Goal: Task Accomplishment & Management: Manage account settings

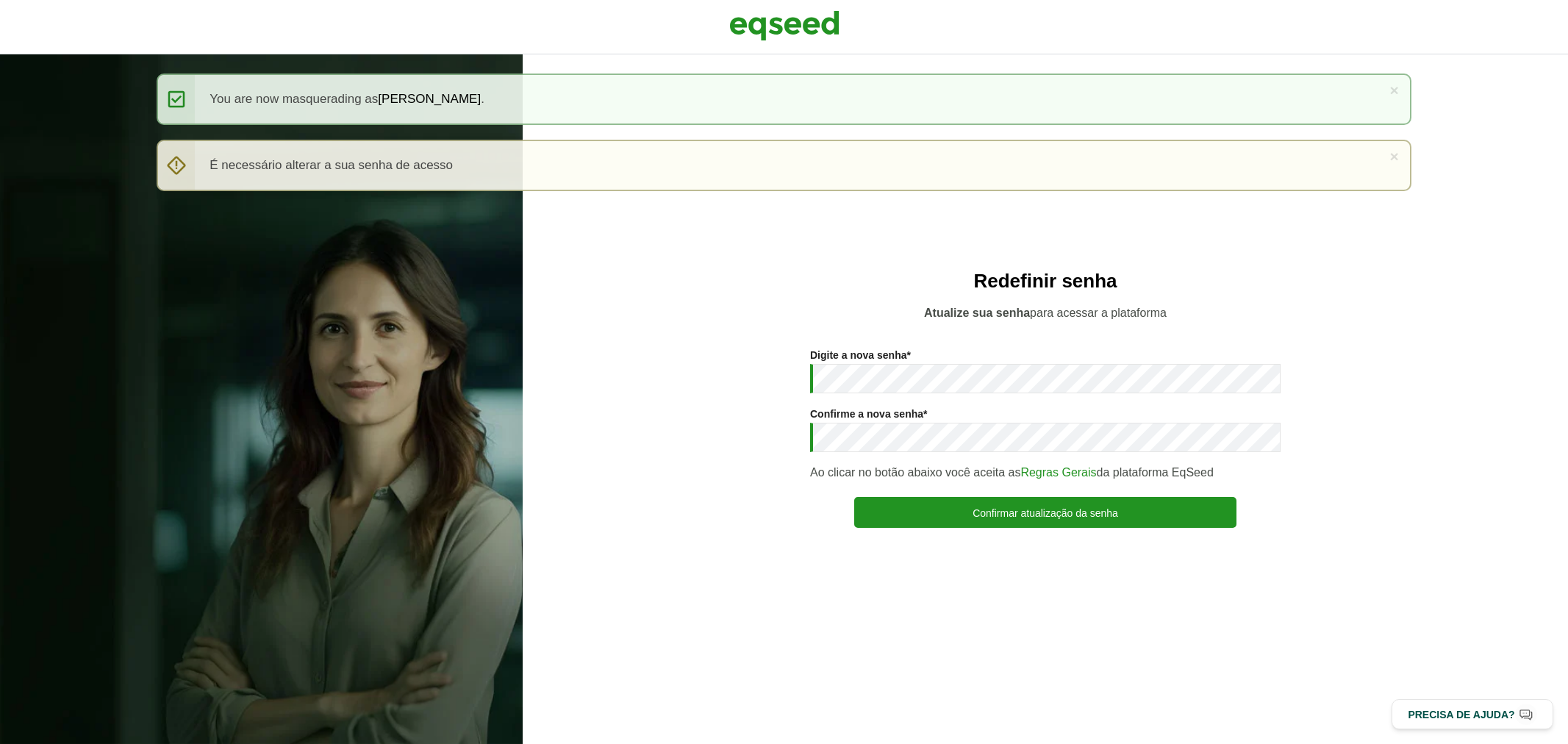
click at [805, 49] on div at bounding box center [784, 27] width 1568 height 55
click at [802, 38] on img at bounding box center [784, 26] width 111 height 37
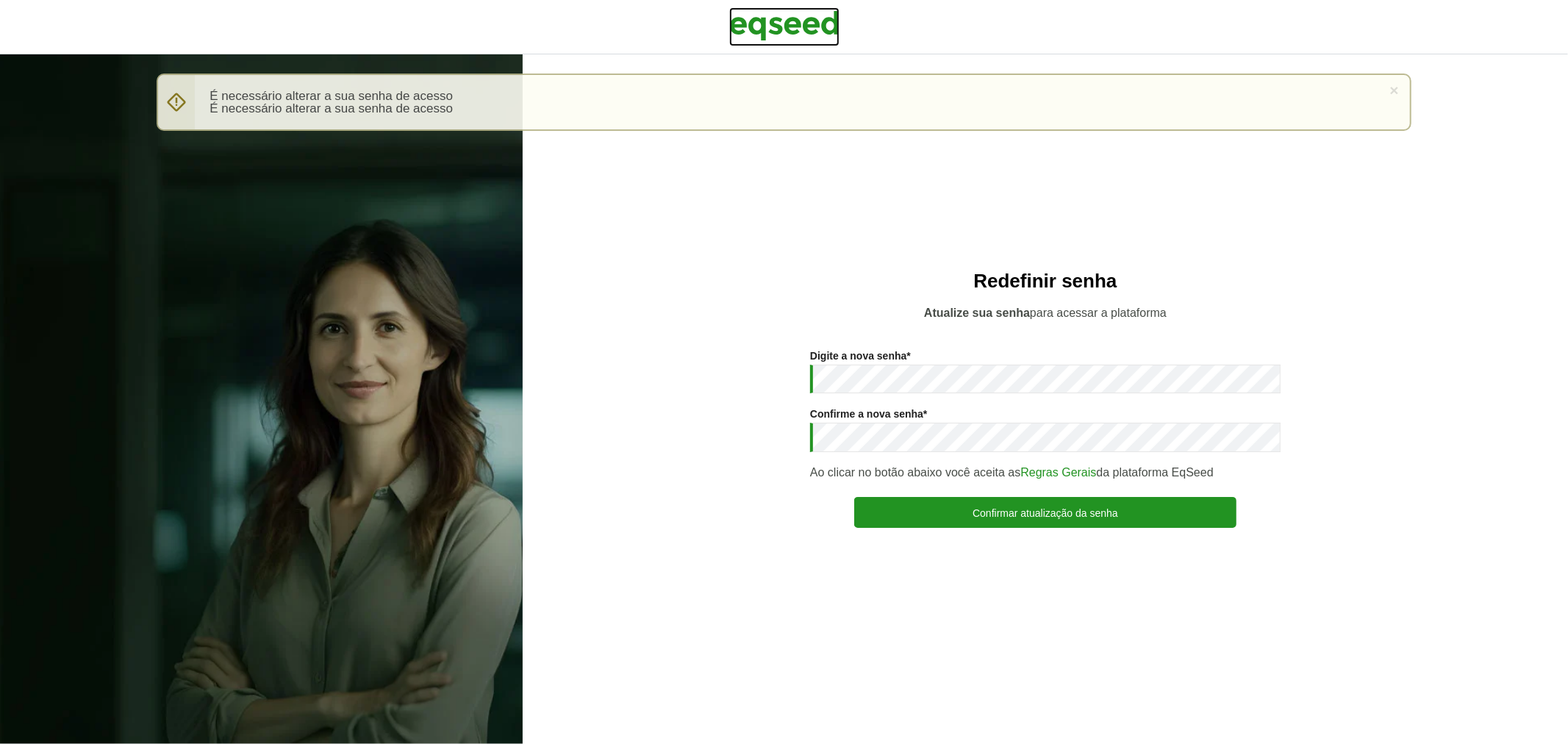
click at [806, 16] on img at bounding box center [784, 26] width 111 height 37
click at [753, 385] on section "Digite a nova senha * Confirme a nova senha * Ao clicar no botão abaixo você ac…" at bounding box center [1045, 439] width 987 height 178
click at [854, 497] on button "Confirmar atualização da senha" at bounding box center [1045, 513] width 382 height 31
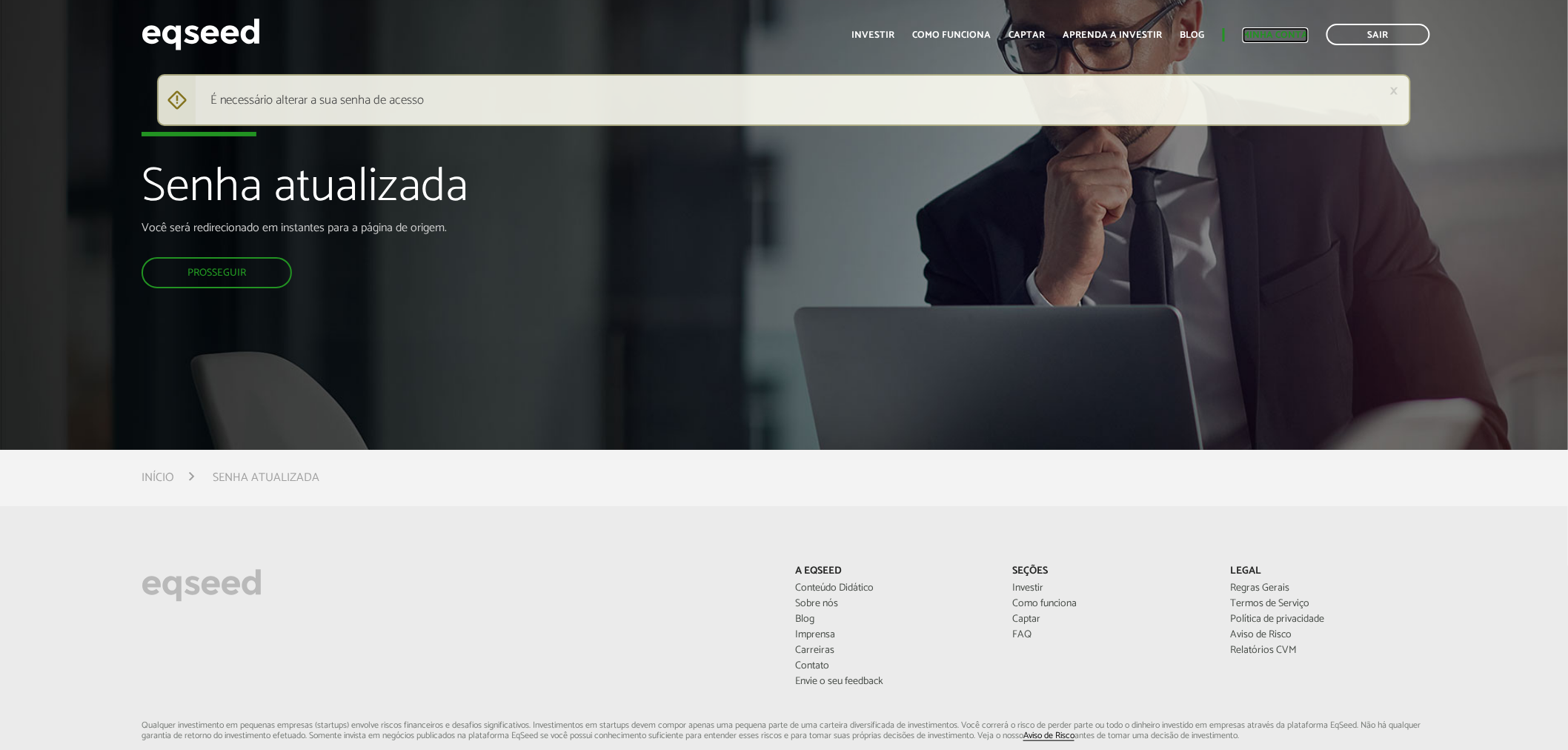
click at [1267, 33] on link "Minha conta" at bounding box center [1275, 36] width 66 height 10
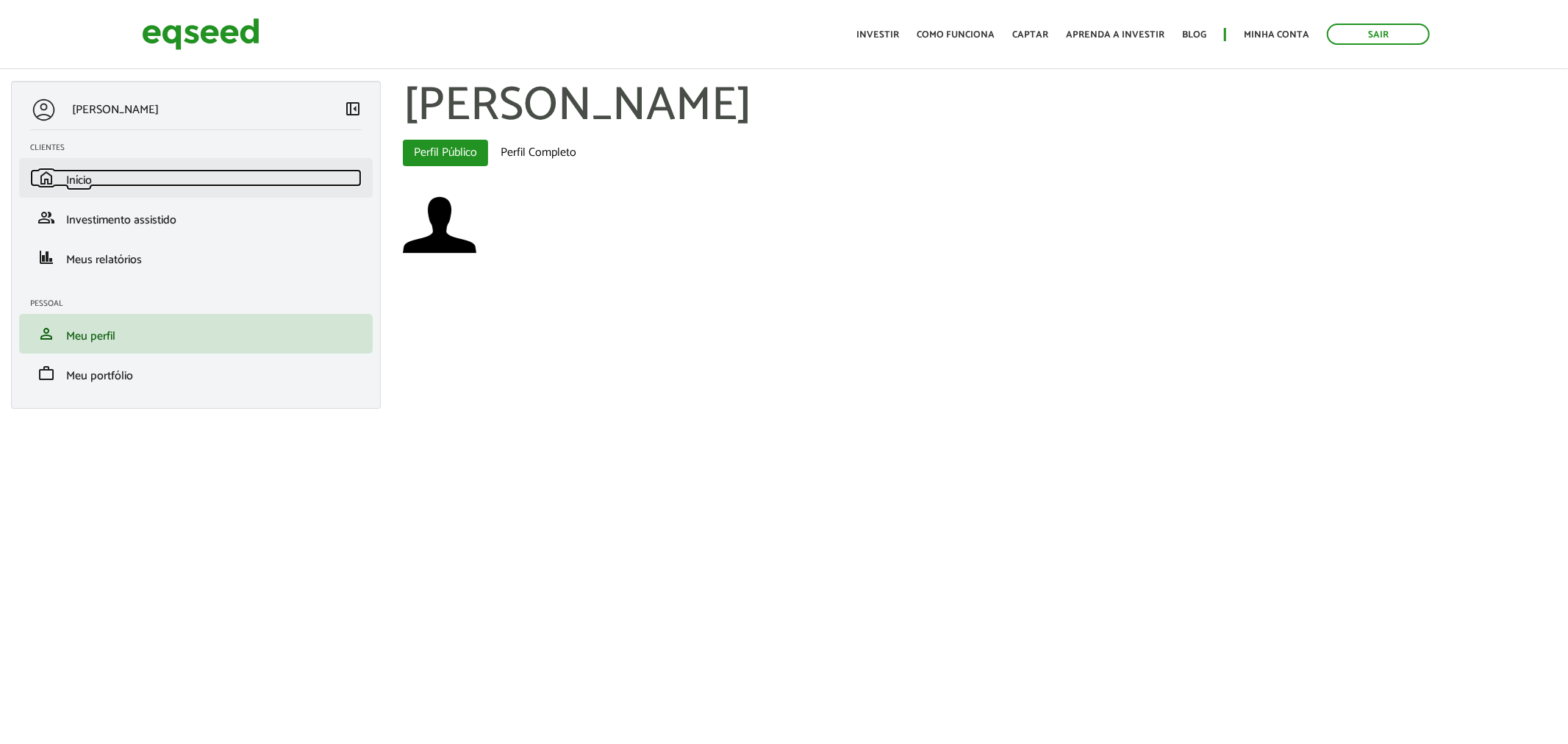
click at [123, 181] on link "home Início" at bounding box center [196, 178] width 332 height 18
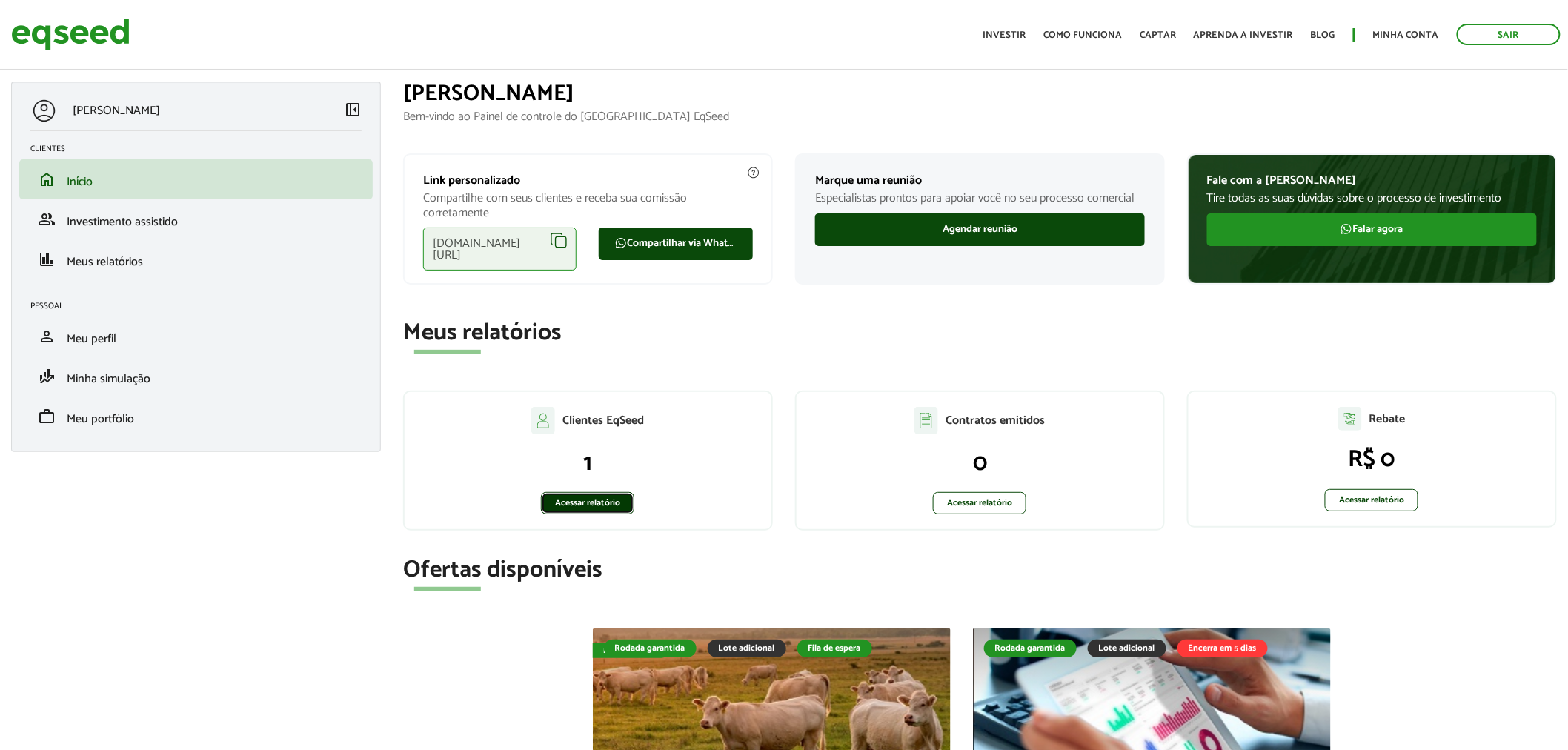
click at [555, 507] on link "Acessar relatório" at bounding box center [587, 503] width 94 height 23
click at [1524, 30] on link "Sair" at bounding box center [1508, 35] width 104 height 22
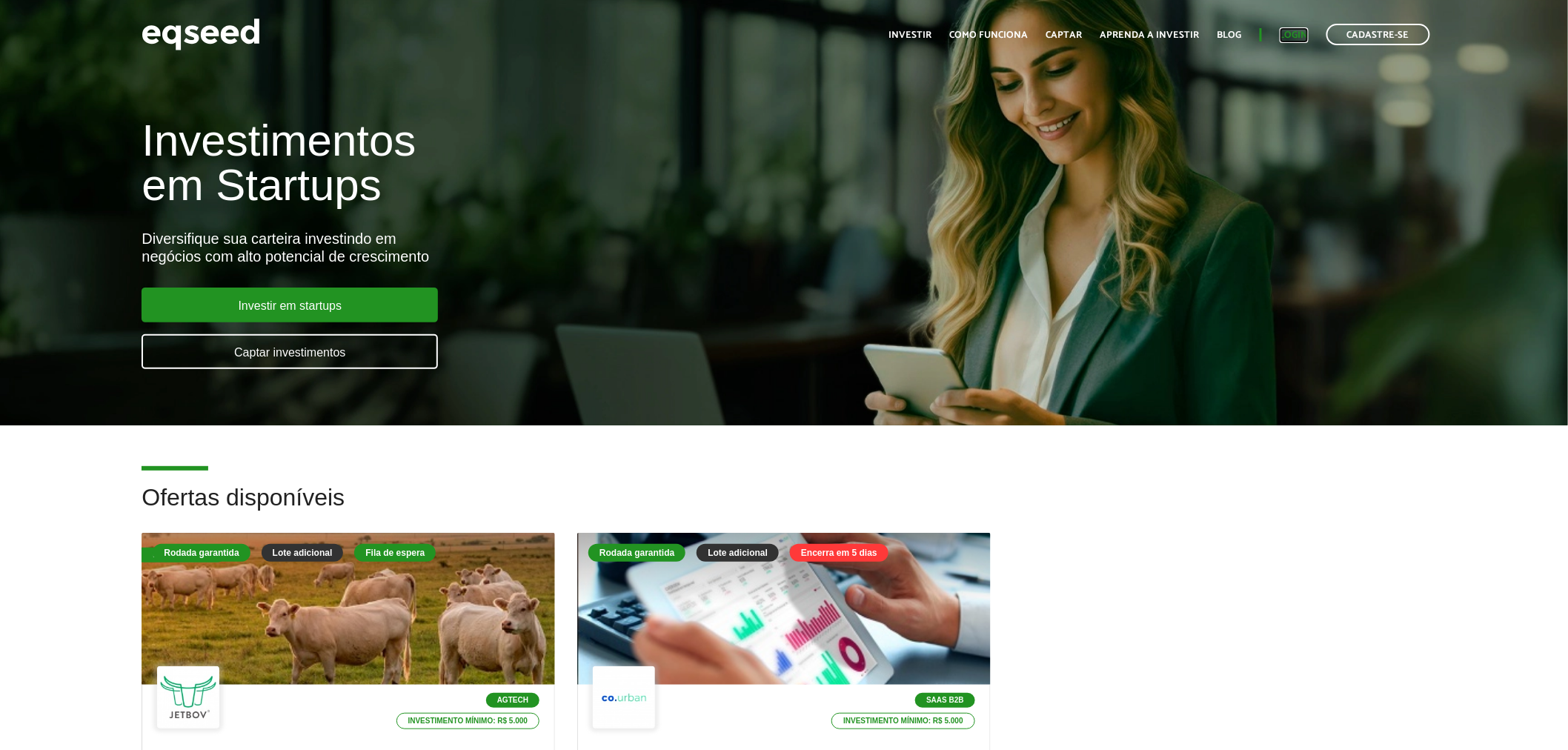
click at [1303, 33] on link "Login" at bounding box center [1294, 36] width 29 height 10
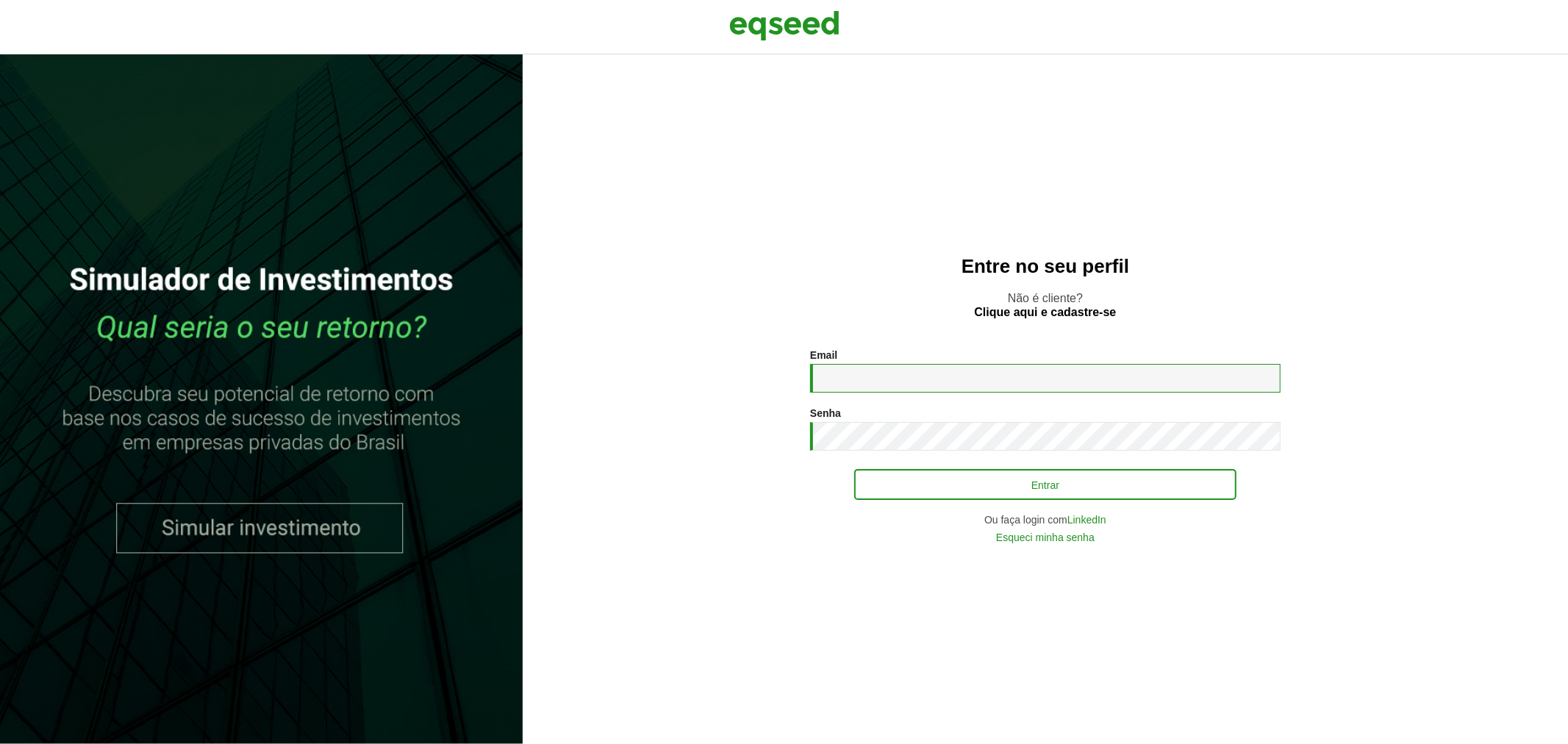
type input "**********"
click at [887, 492] on button "Entrar" at bounding box center [1045, 485] width 382 height 28
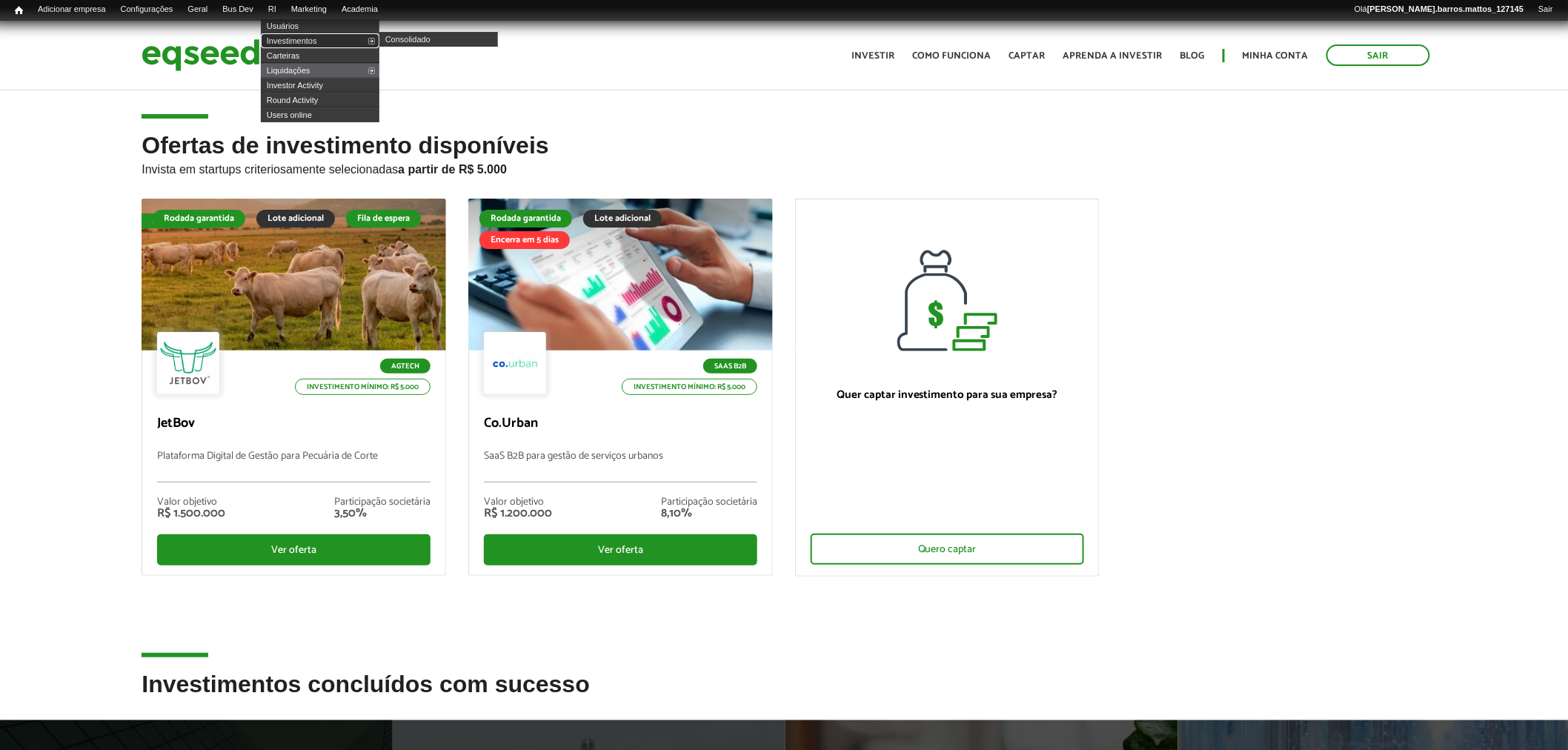
click at [293, 46] on link "Investimentos" at bounding box center [320, 40] width 118 height 15
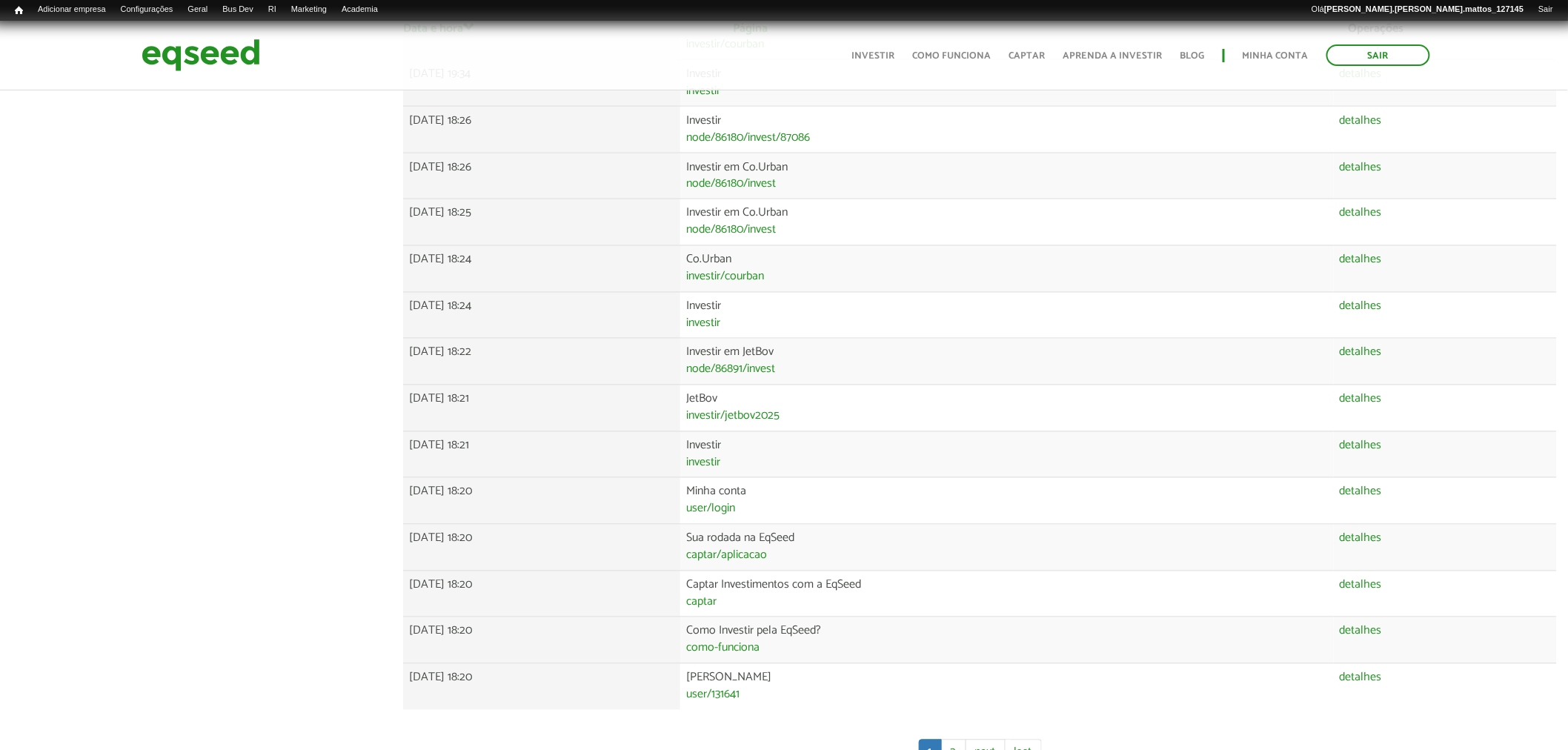
scroll to position [1045, 0]
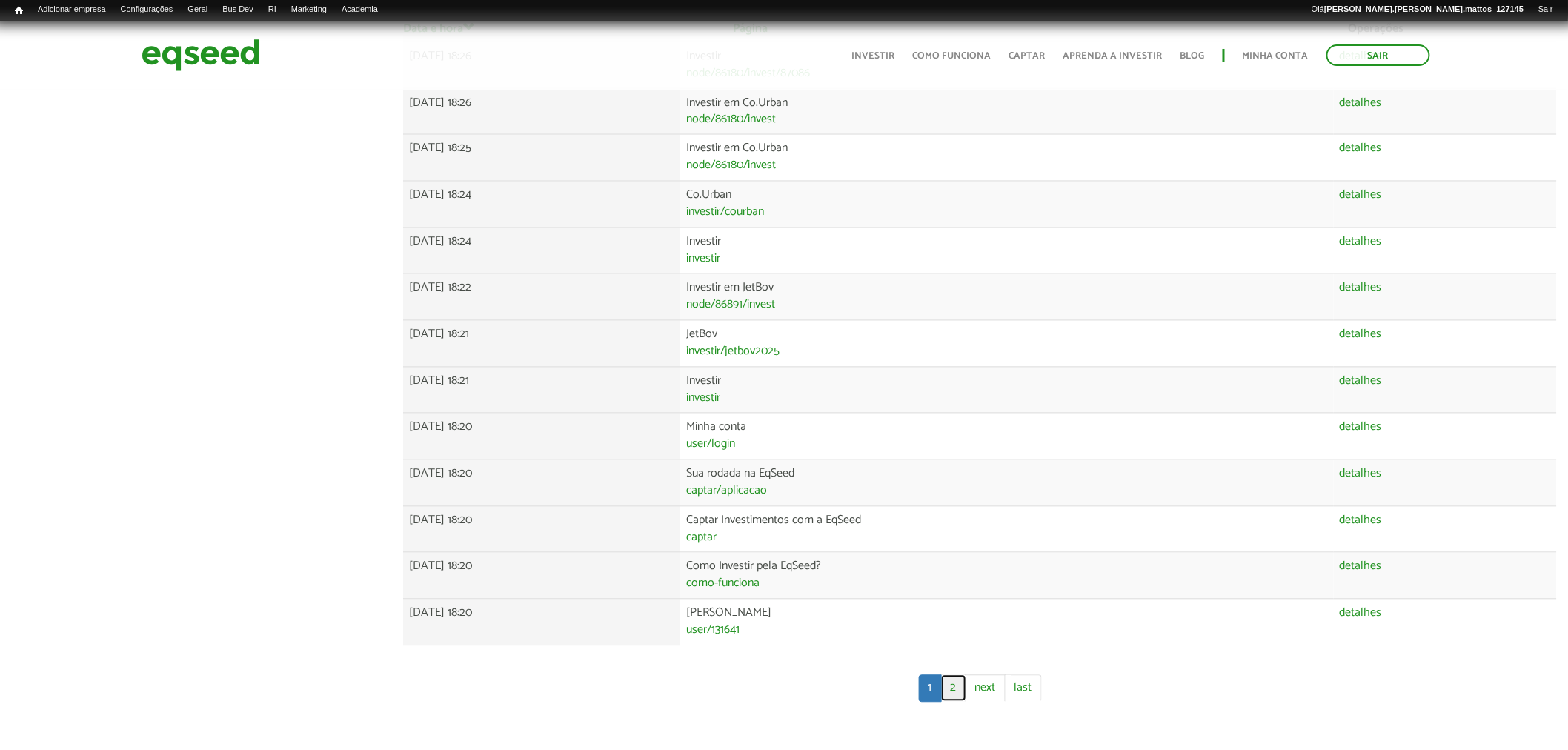
click at [953, 692] on link "2" at bounding box center [954, 688] width 26 height 27
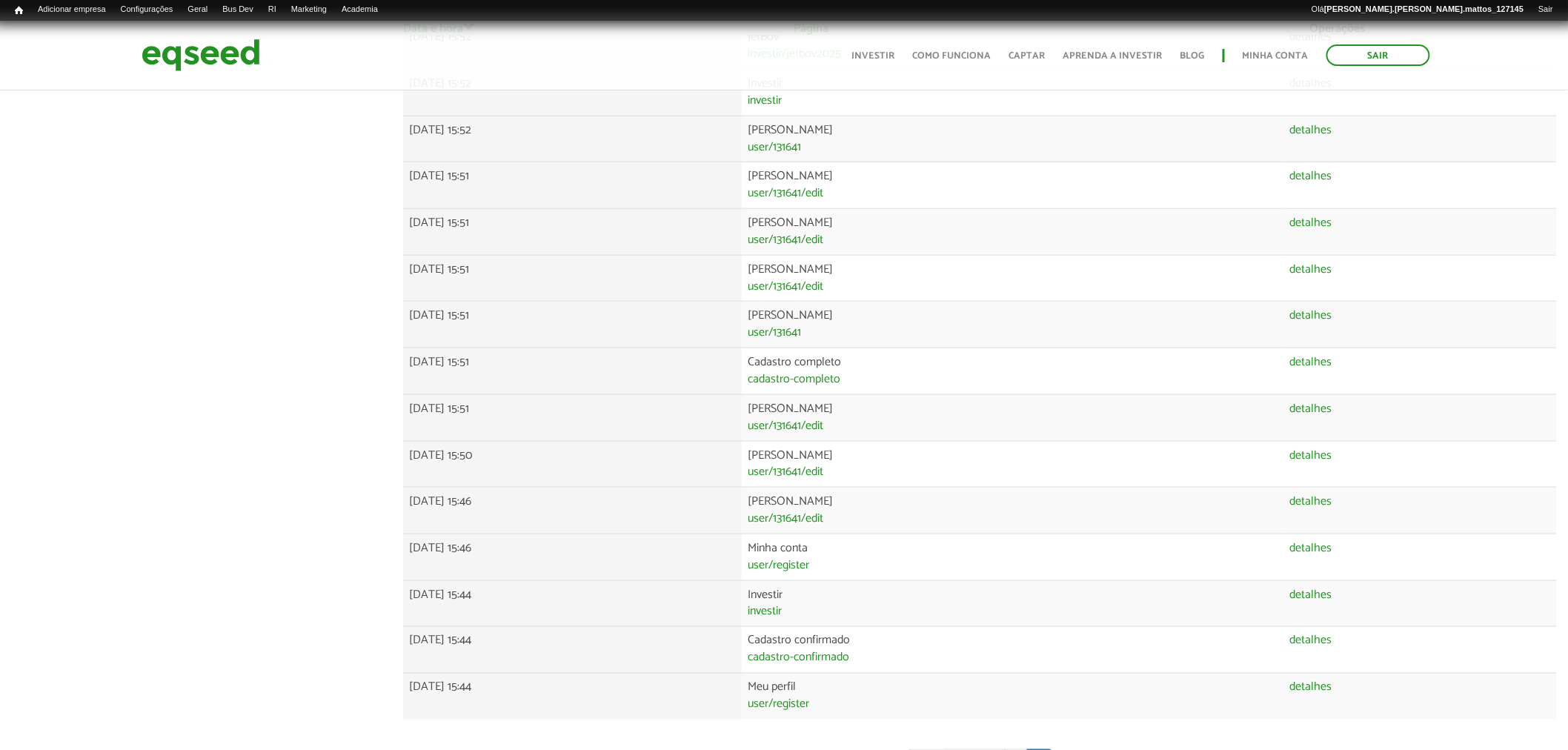
scroll to position [626, 0]
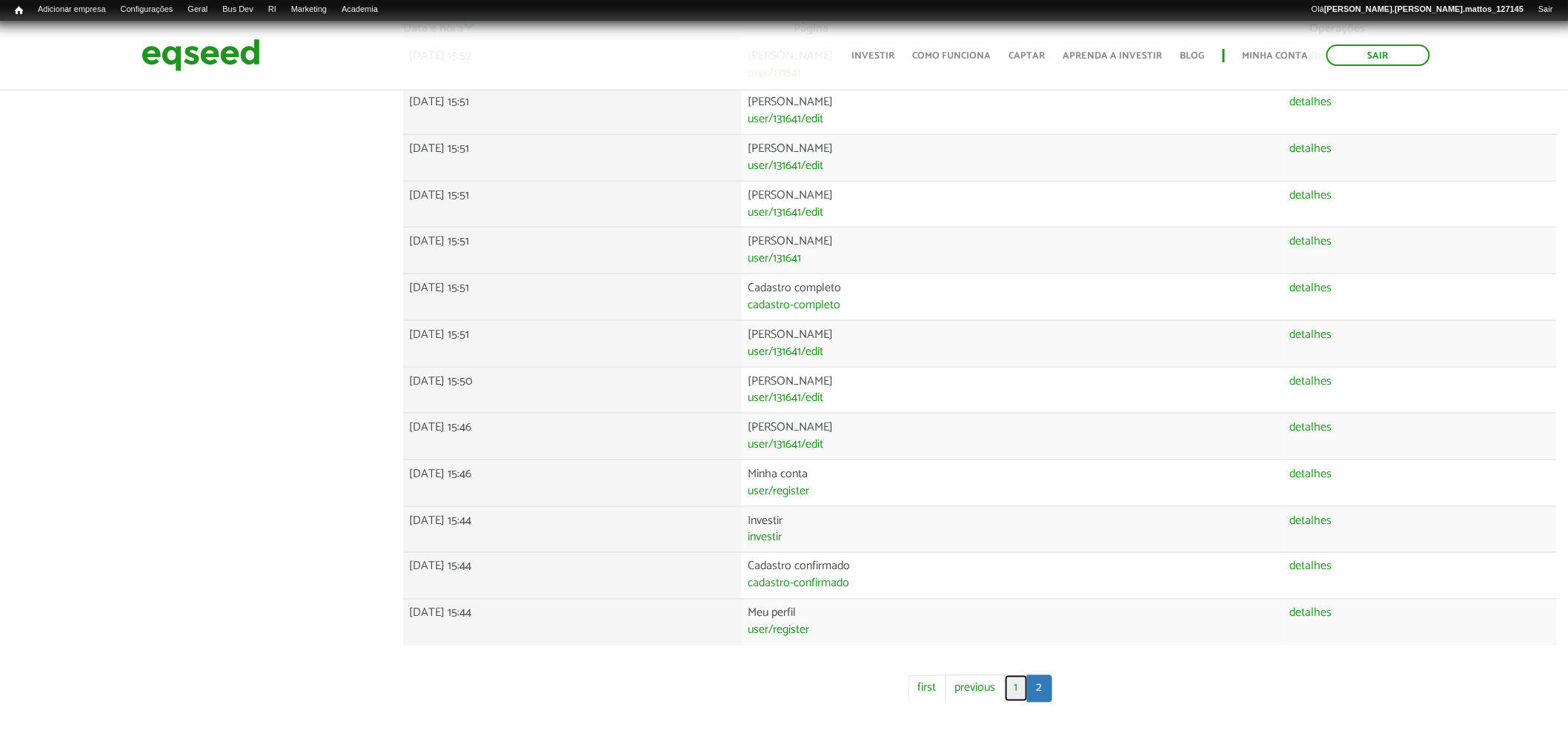
click at [1023, 701] on link "1" at bounding box center [1015, 688] width 23 height 27
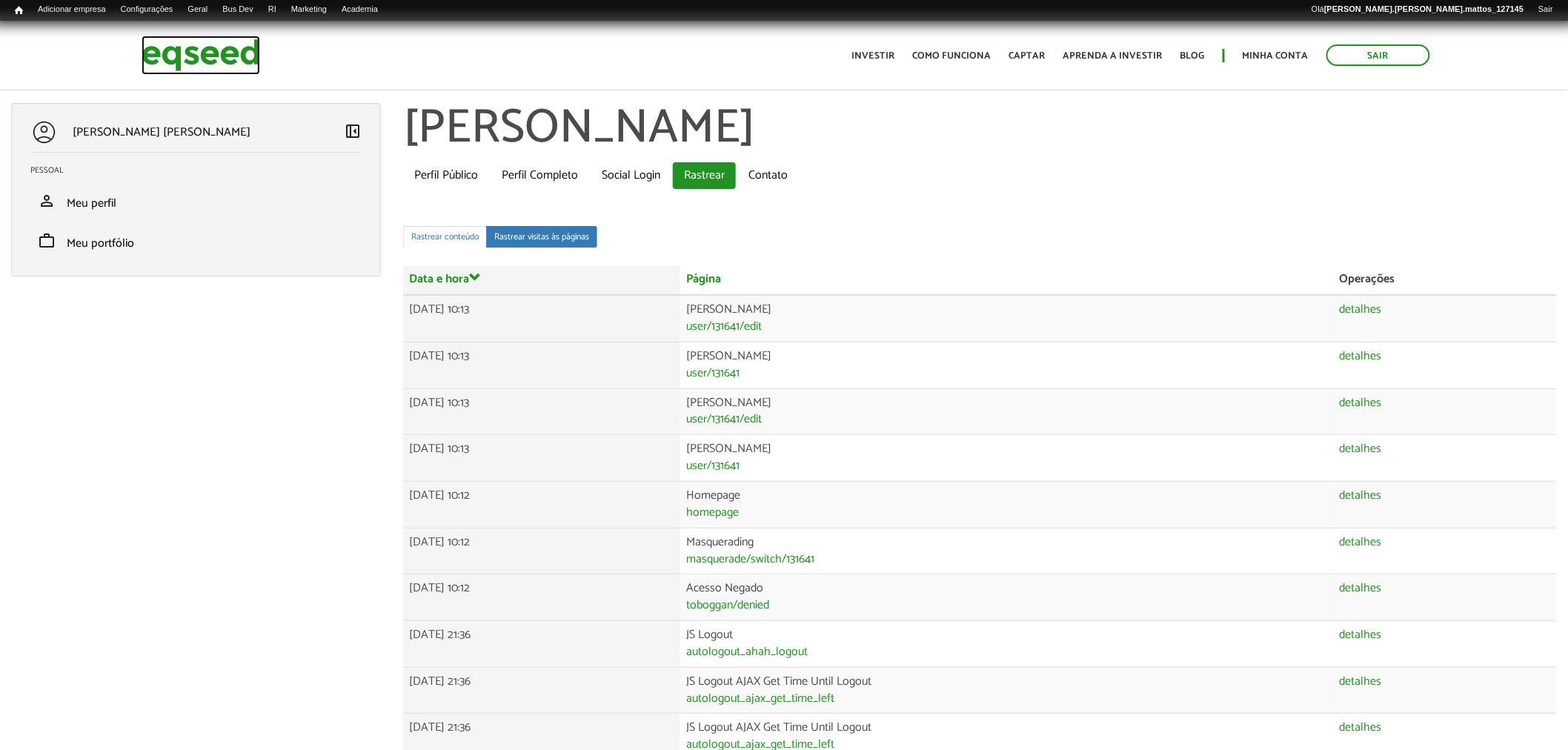
click at [239, 52] on img at bounding box center [200, 55] width 118 height 39
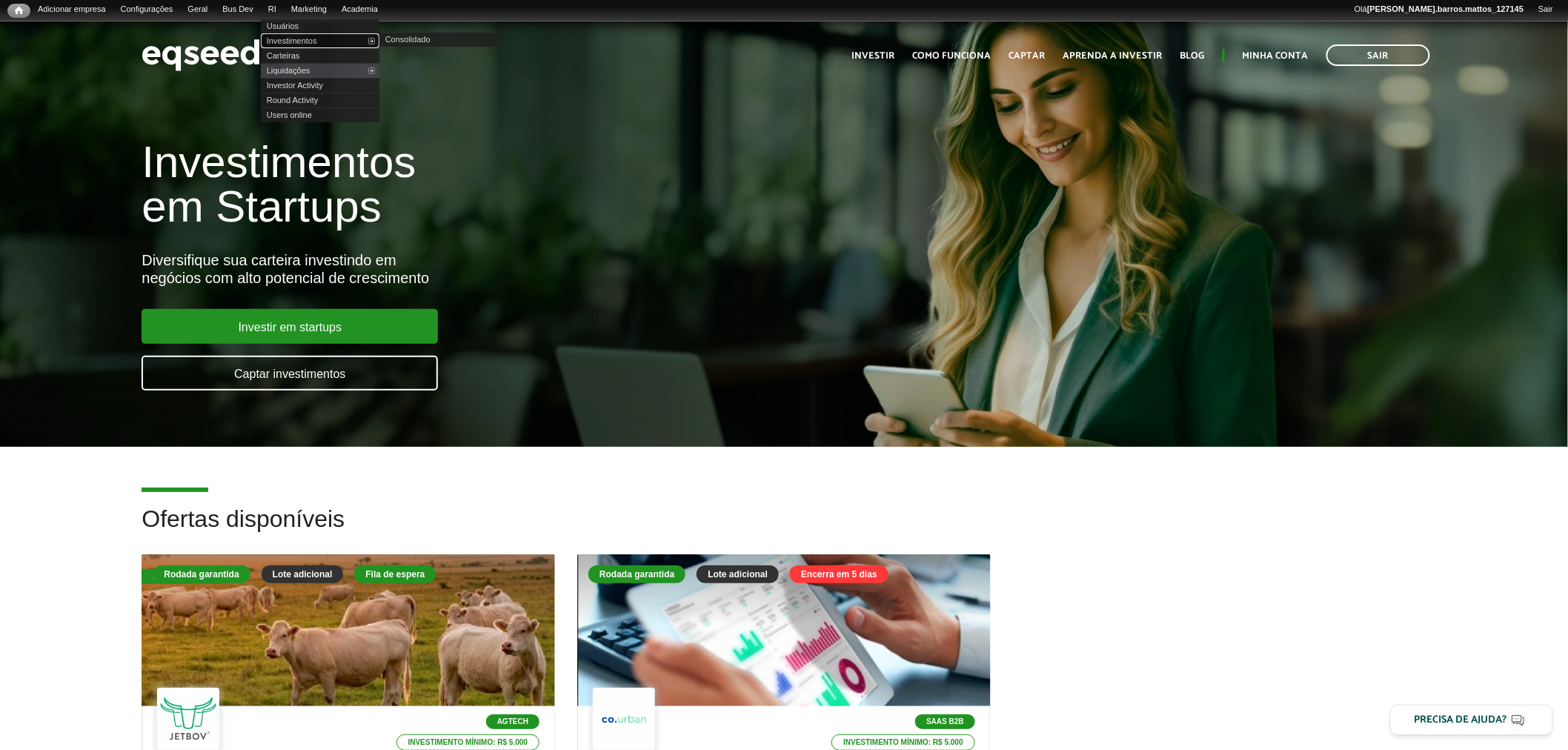
click at [302, 35] on link "Investimentos" at bounding box center [320, 40] width 118 height 15
